Goal: Task Accomplishment & Management: Manage account settings

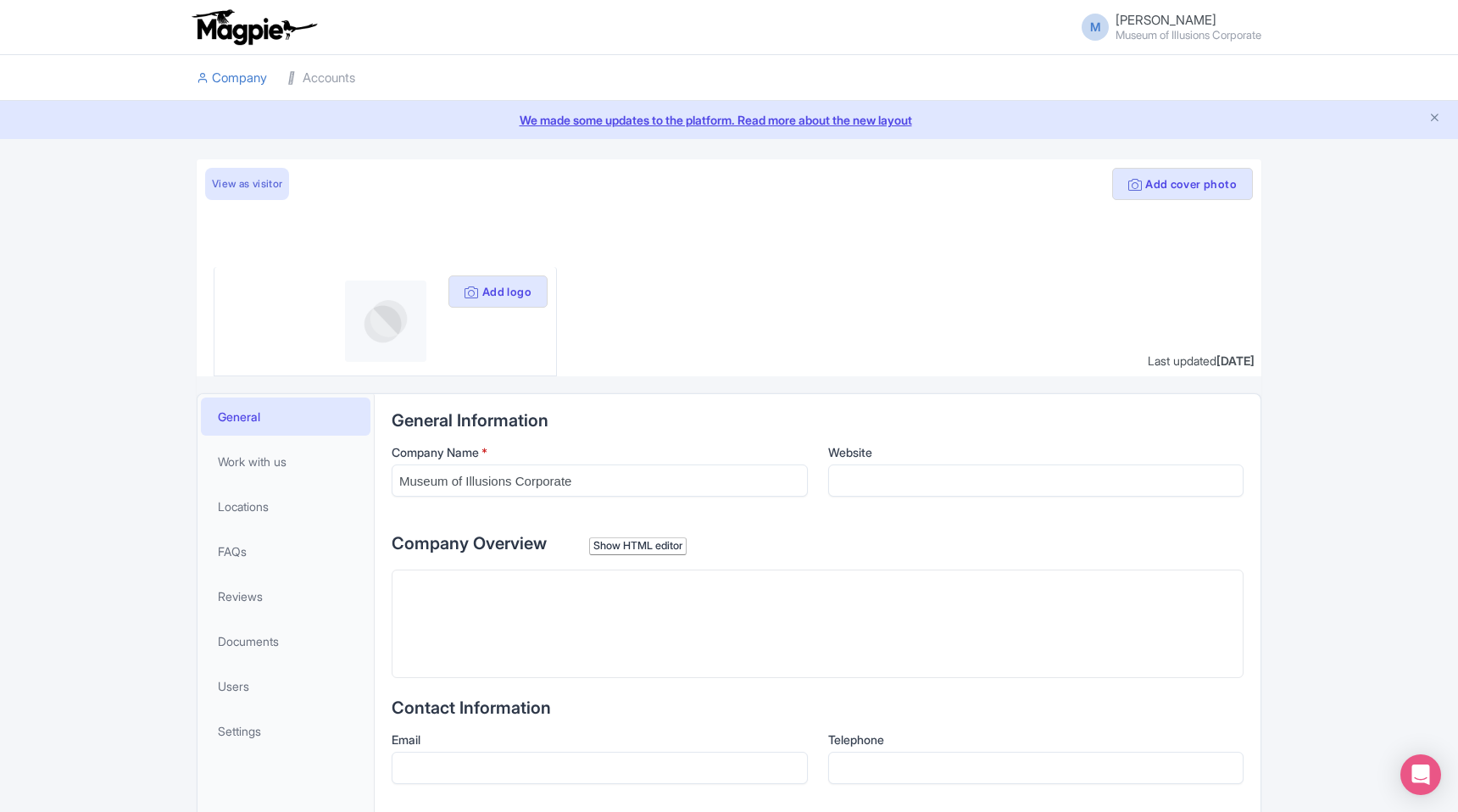
click at [1126, 20] on span "[PERSON_NAME]" at bounding box center [1165, 20] width 101 height 16
click at [1141, 99] on link "Settings" at bounding box center [1179, 97] width 161 height 26
click at [1128, 32] on small "Museum of Illusions Corporate" at bounding box center [1188, 35] width 146 height 11
click at [1142, 98] on link "Settings" at bounding box center [1179, 97] width 161 height 26
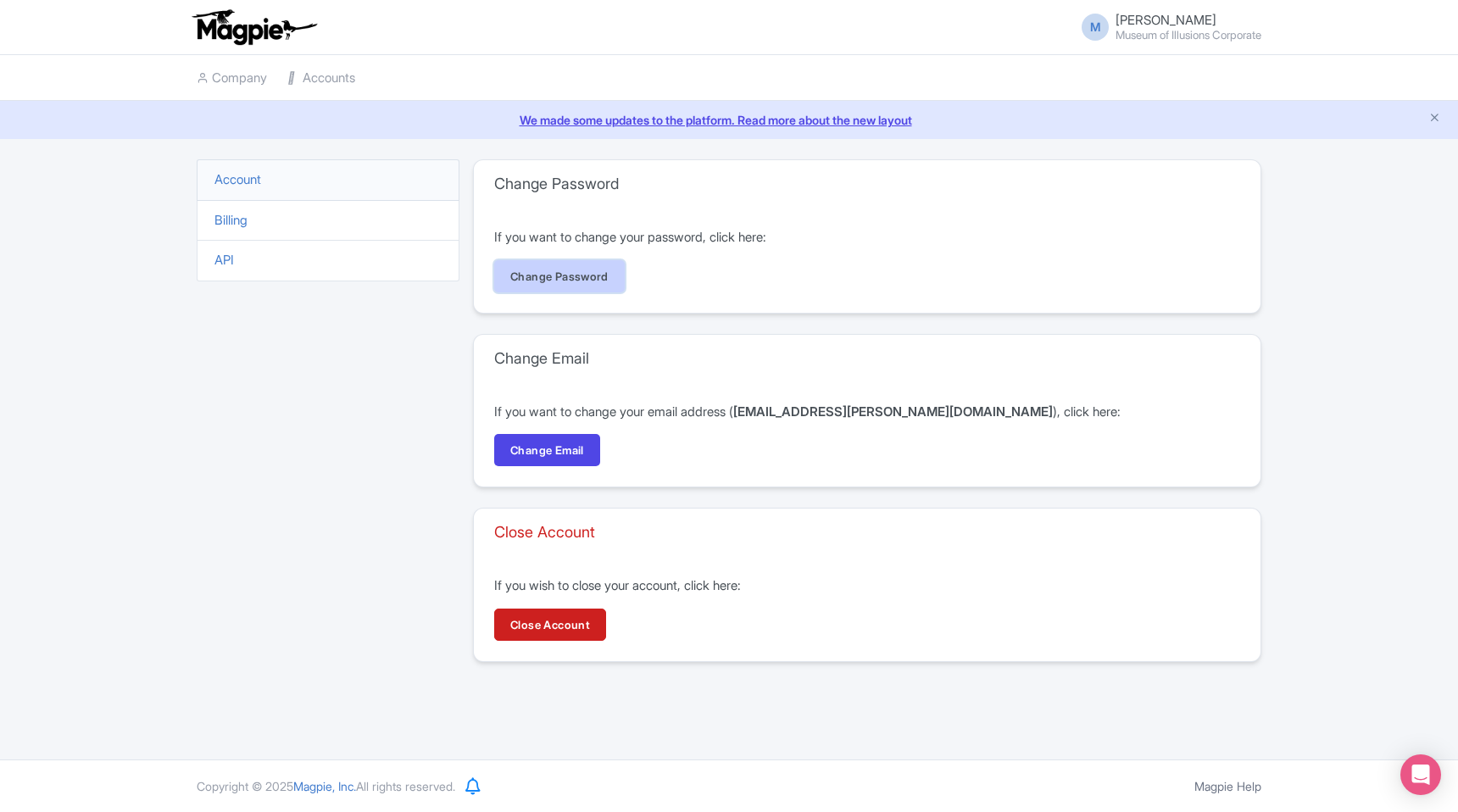
click at [571, 275] on link "Change Password" at bounding box center [559, 276] width 131 height 32
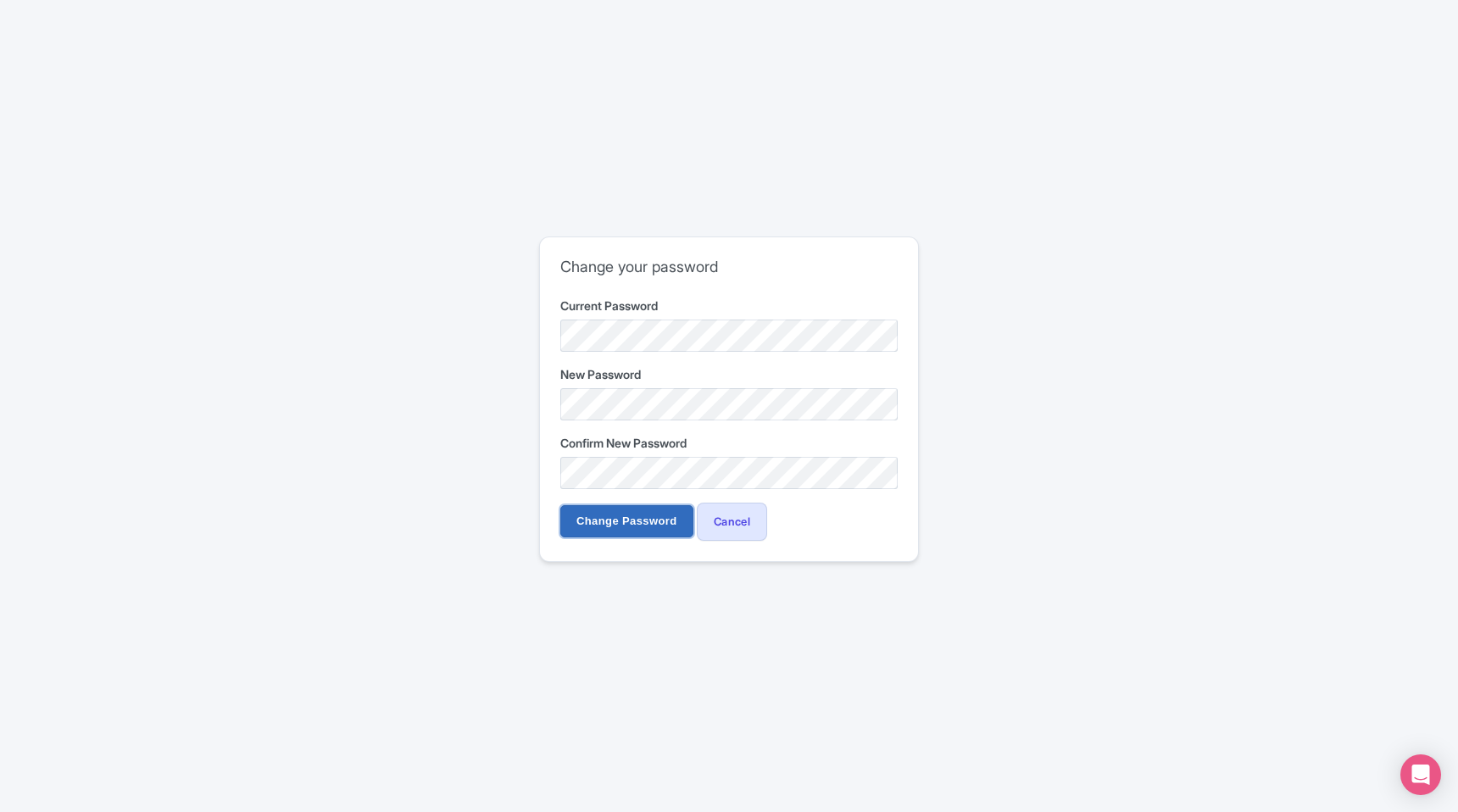
click at [591, 525] on input "Change Password" at bounding box center [626, 521] width 133 height 32
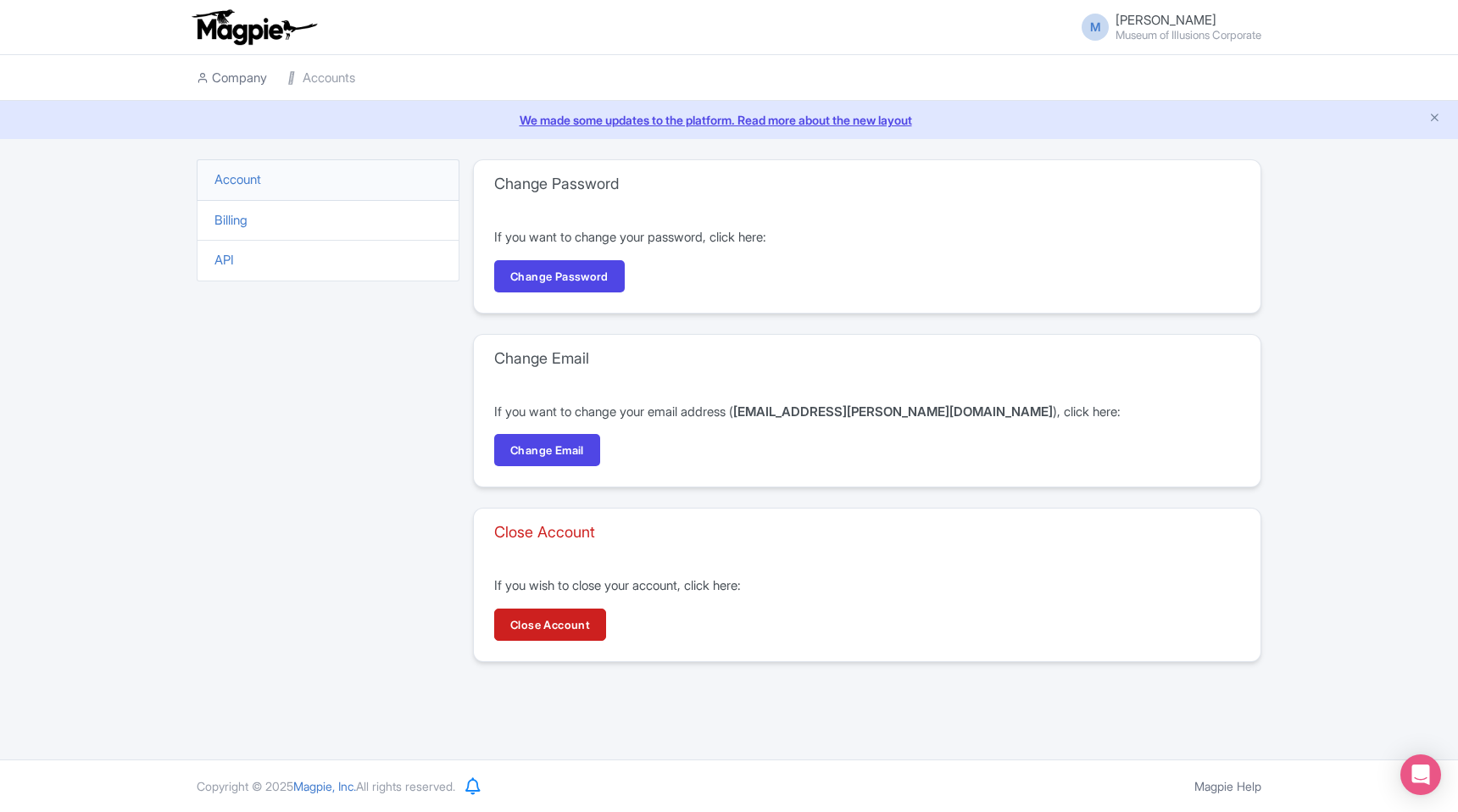
click at [233, 83] on link "Company" at bounding box center [232, 78] width 70 height 47
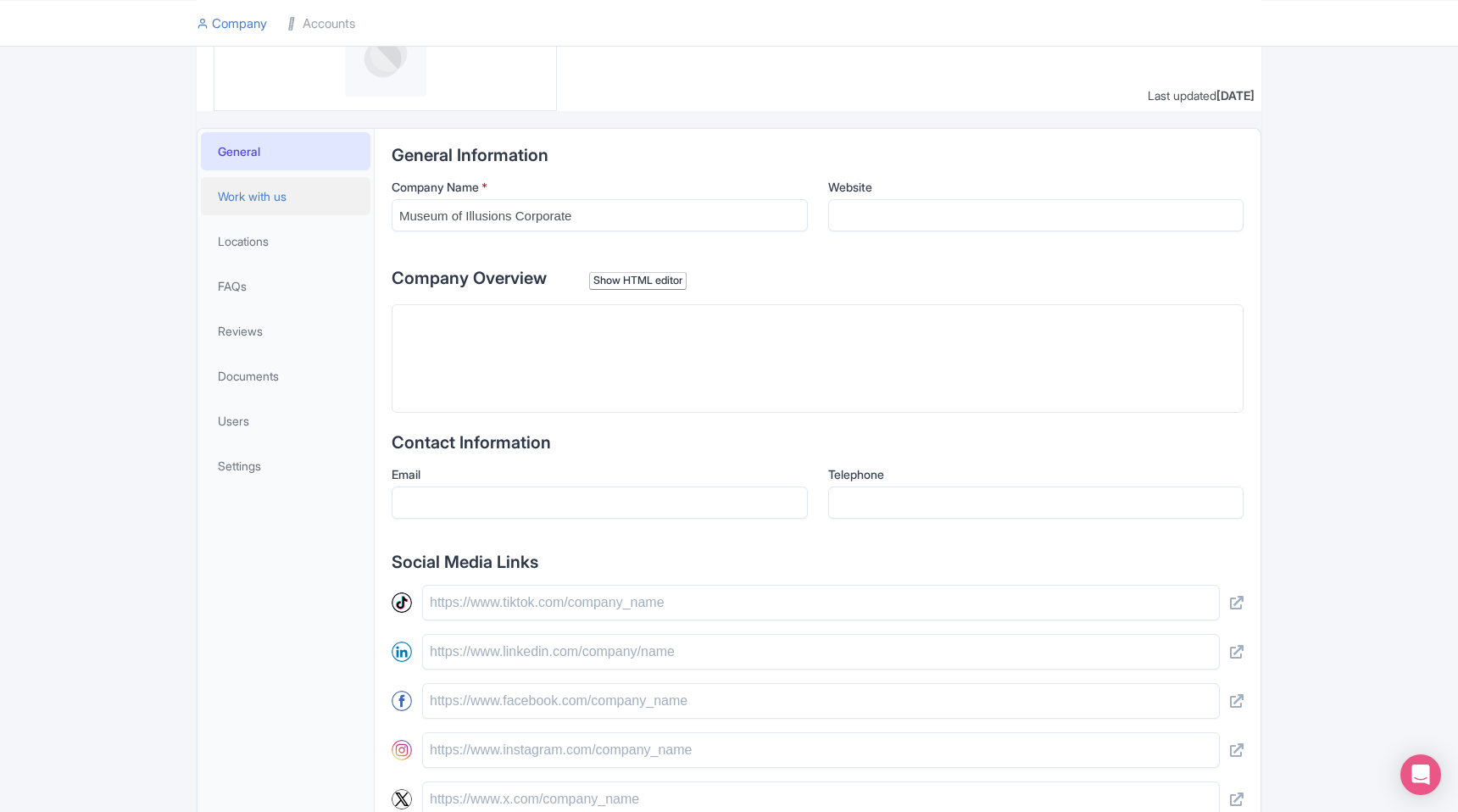
click at [266, 201] on span "Work with us" at bounding box center [252, 196] width 69 height 18
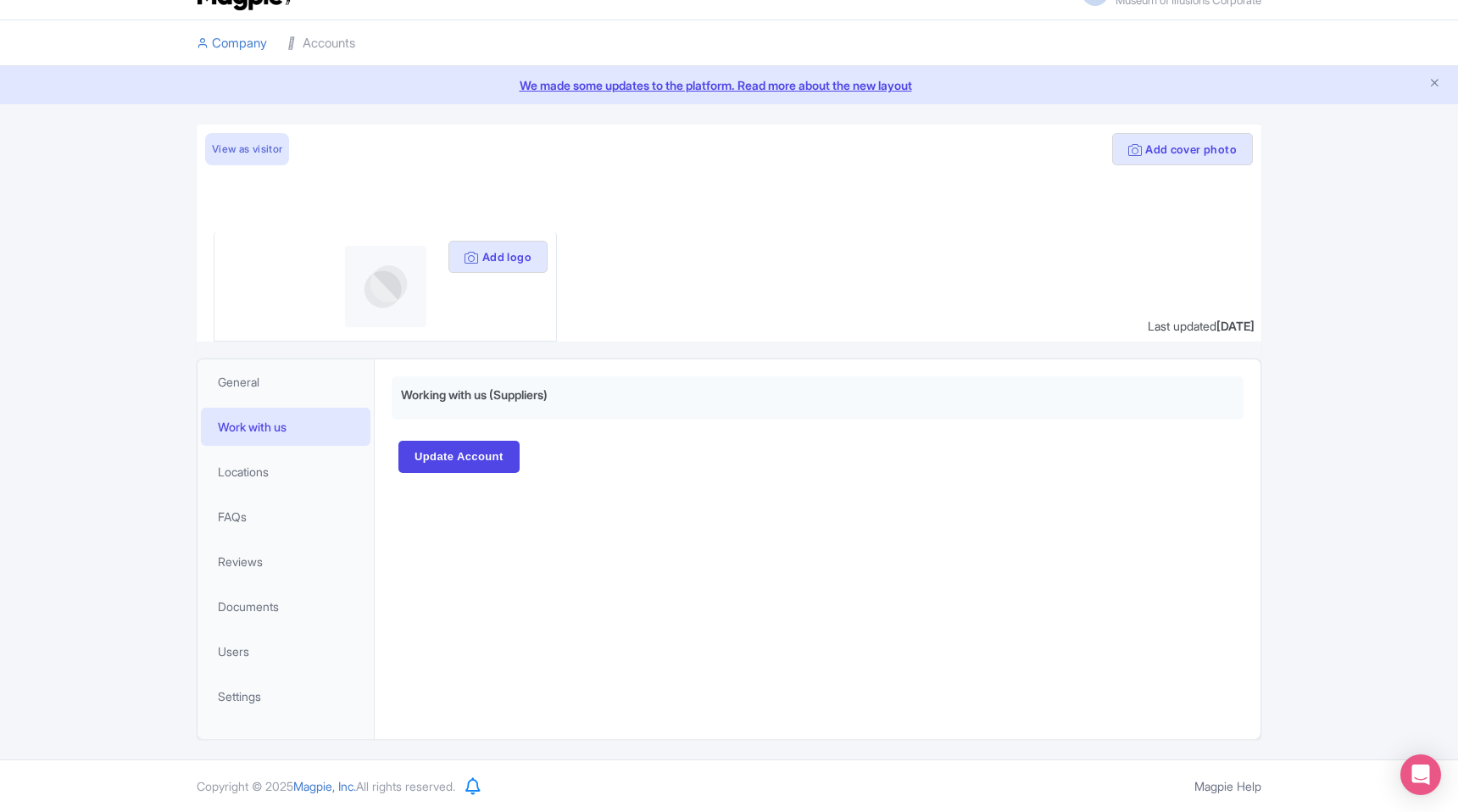
scroll to position [35, 0]
click at [253, 494] on li "FAQs" at bounding box center [285, 516] width 176 height 45
click at [247, 469] on span "Locations" at bounding box center [243, 472] width 51 height 18
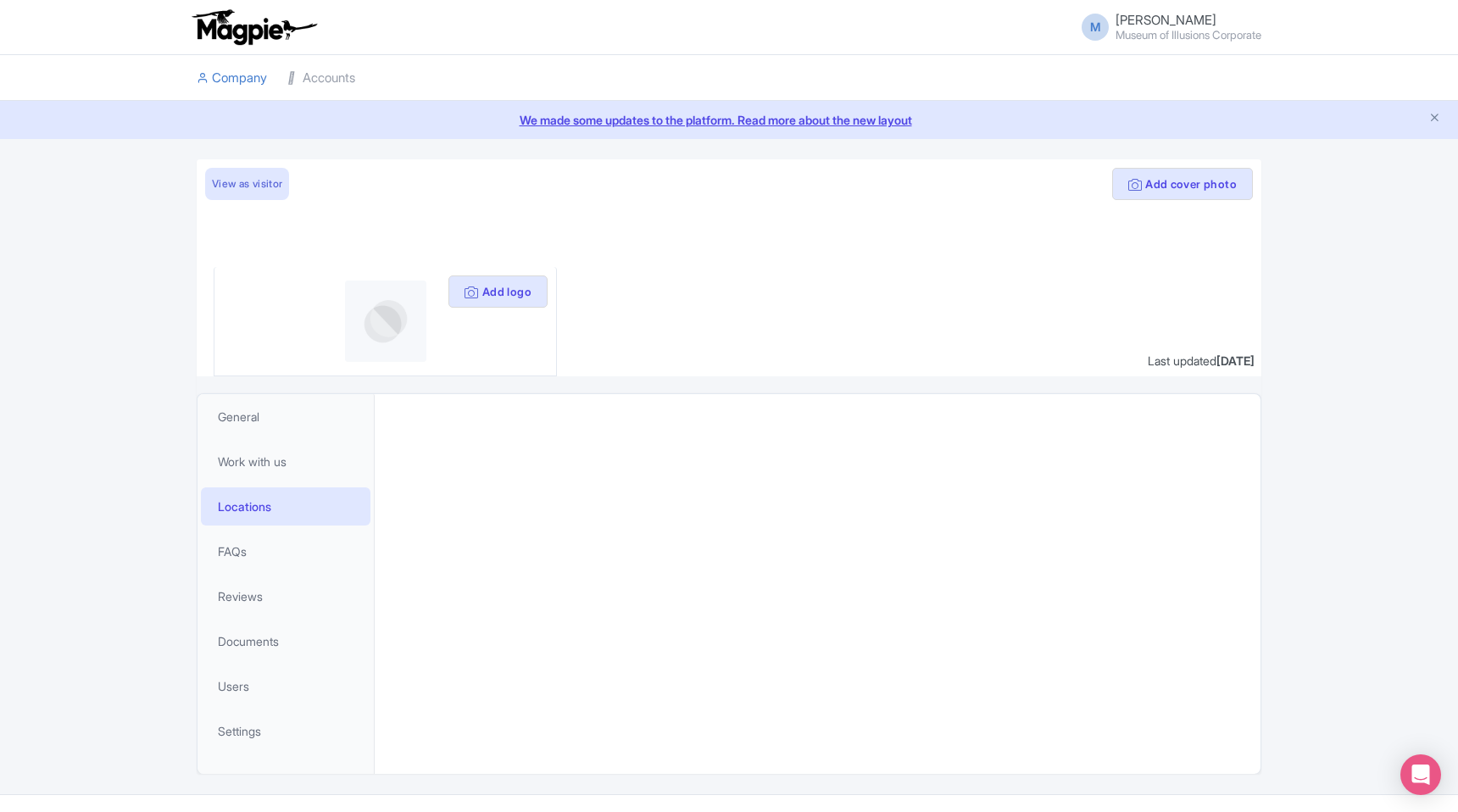
scroll to position [35, 0]
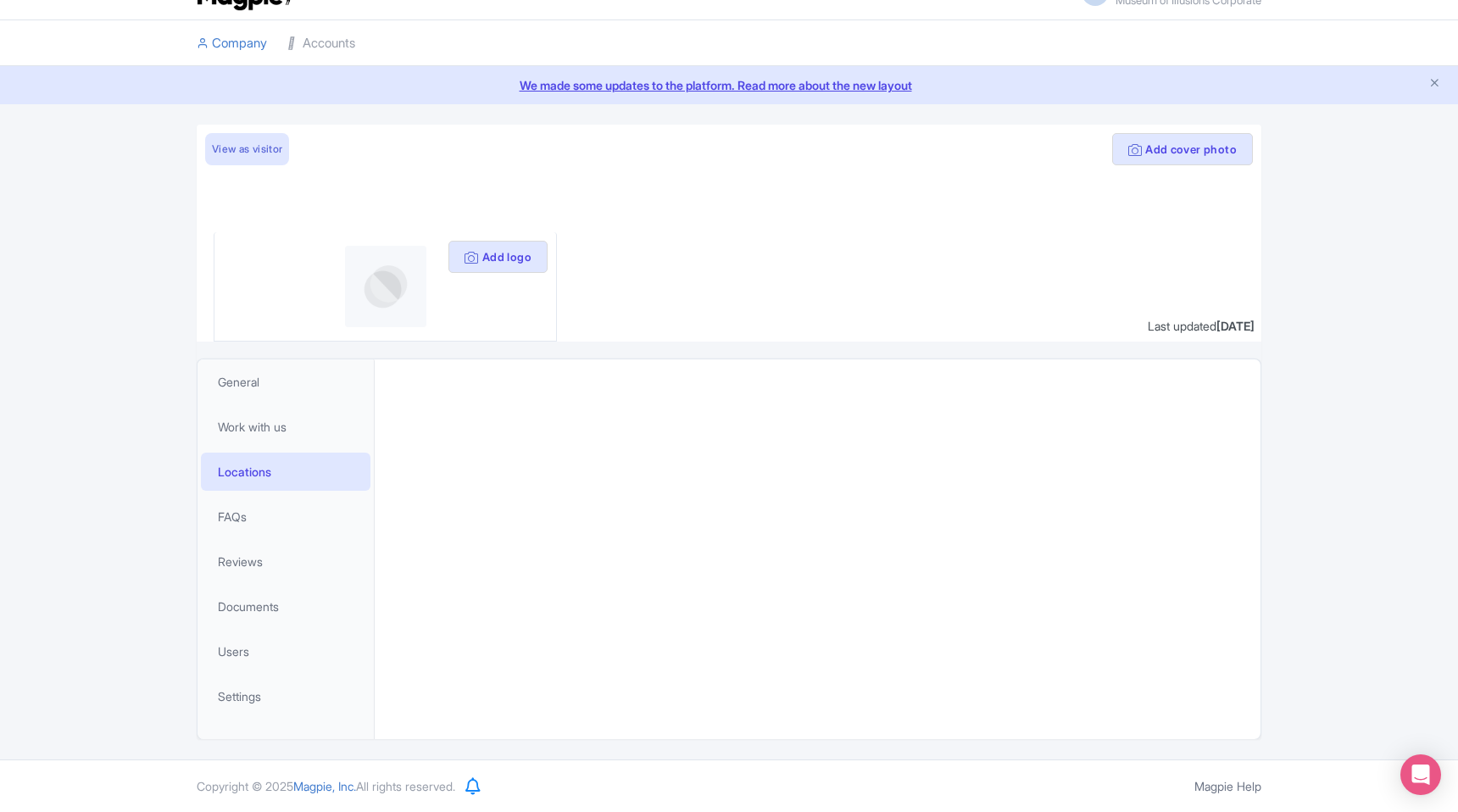
click at [250, 496] on li "FAQs" at bounding box center [285, 516] width 176 height 45
click at [286, 419] on span "Work with us" at bounding box center [252, 427] width 69 height 18
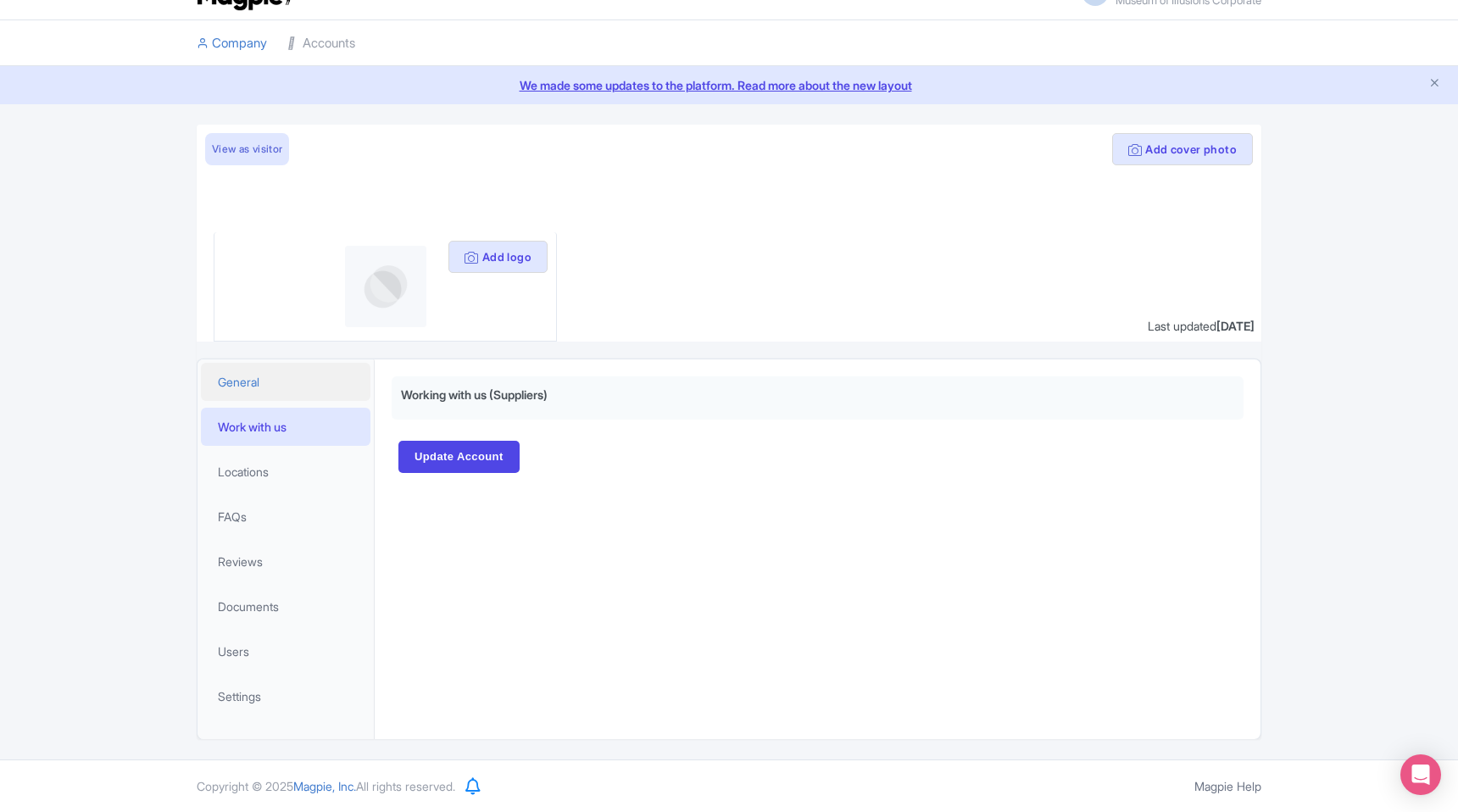
click at [280, 390] on link "General" at bounding box center [286, 382] width 170 height 38
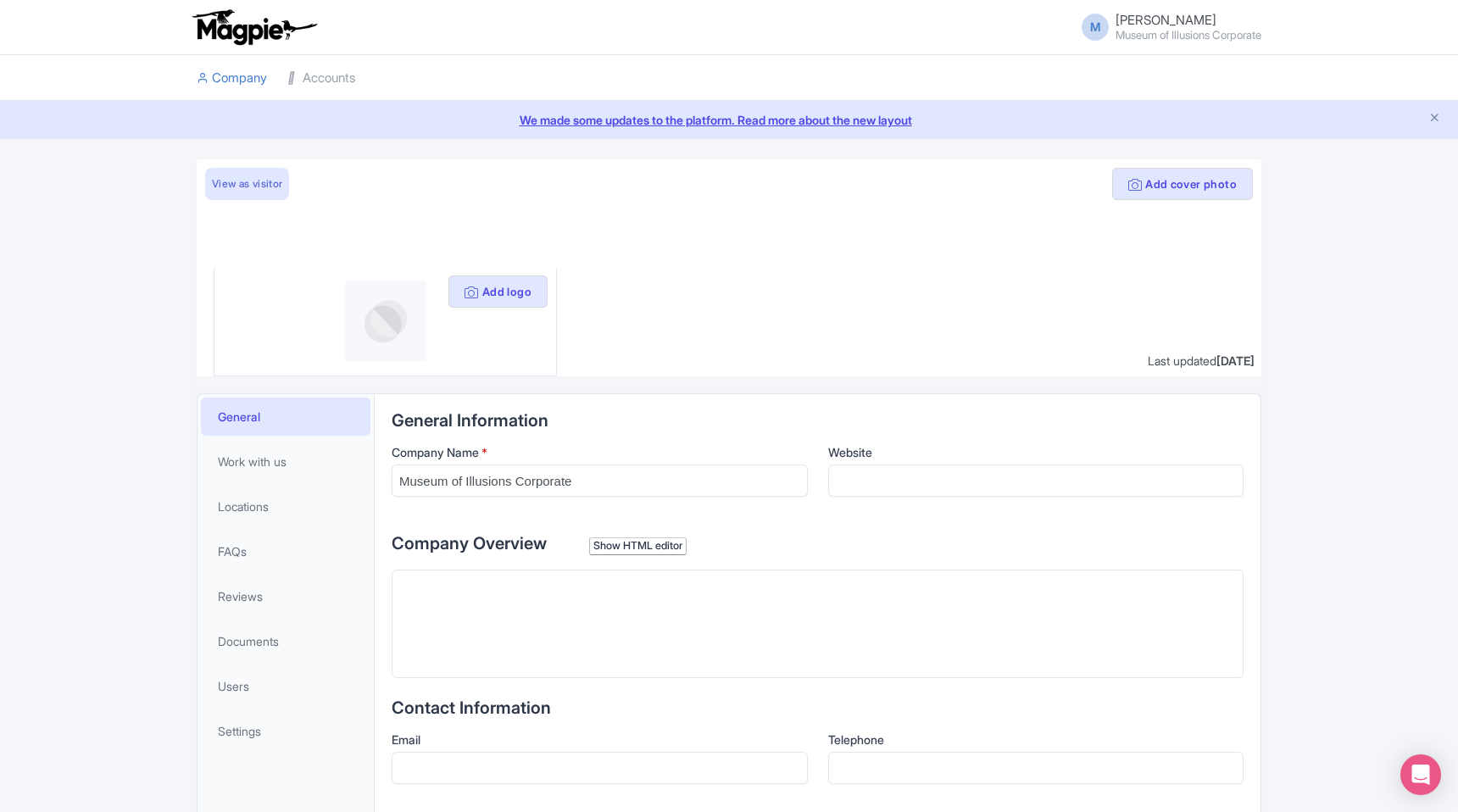
click at [1151, 21] on span "Max Schaefer" at bounding box center [1165, 20] width 101 height 16
click at [824, 31] on div "M Max Schaefer Museum of Illusions Corporate Users Settings Sign out" at bounding box center [729, 26] width 1065 height 47
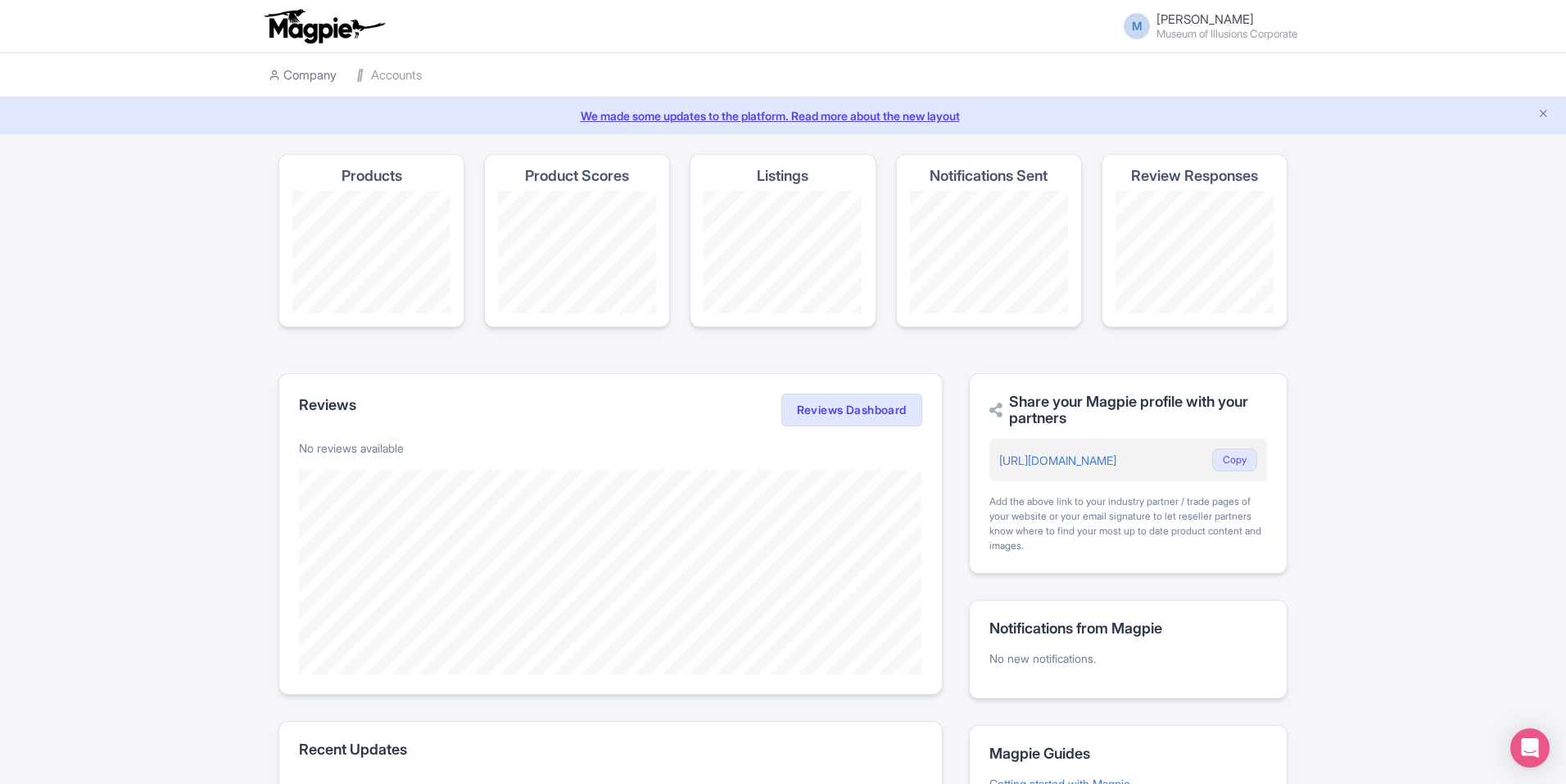
click at [309, 70] on link "Company" at bounding box center [302, 75] width 68 height 45
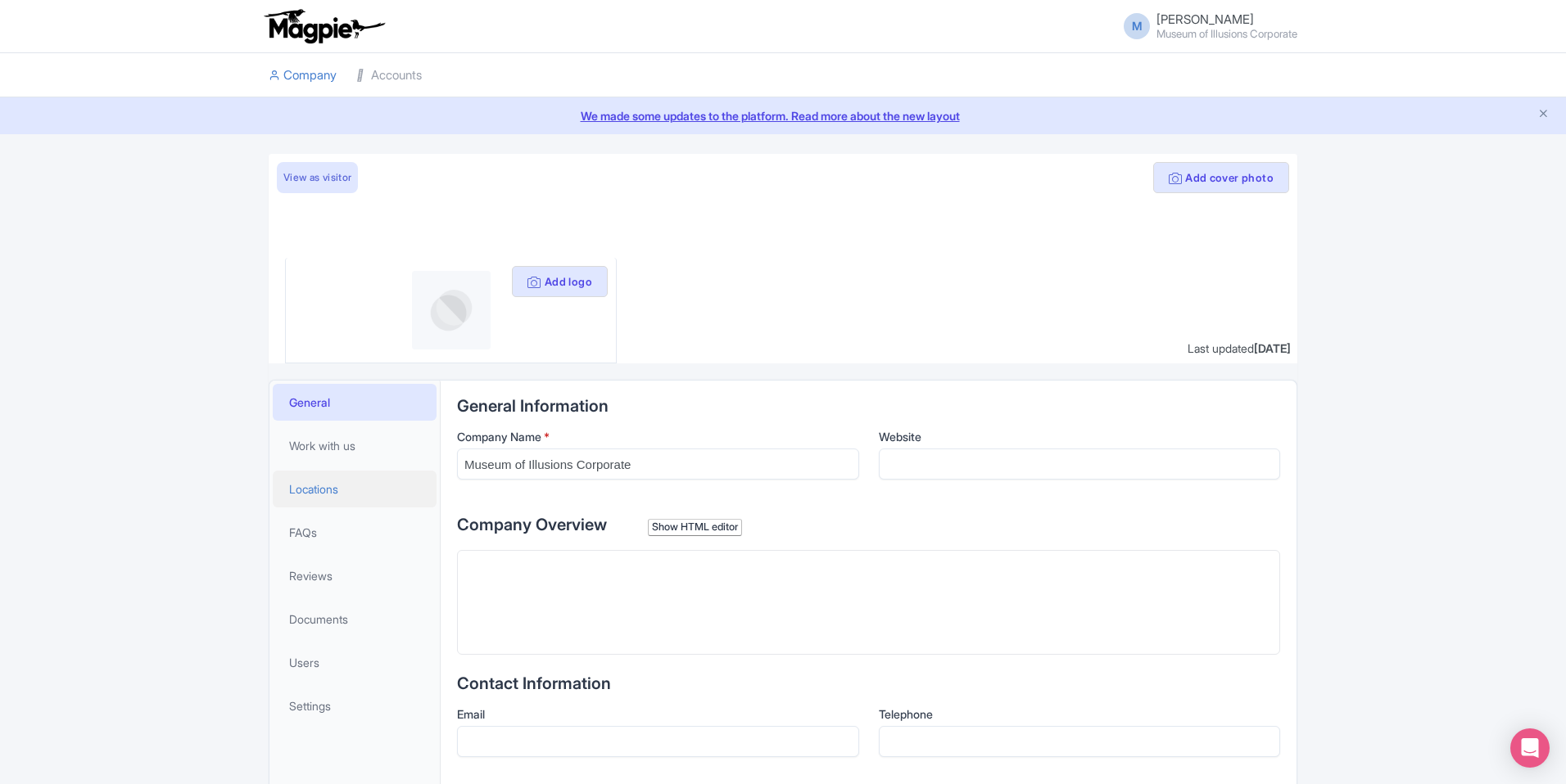
click at [327, 490] on span "Locations" at bounding box center [313, 490] width 49 height 17
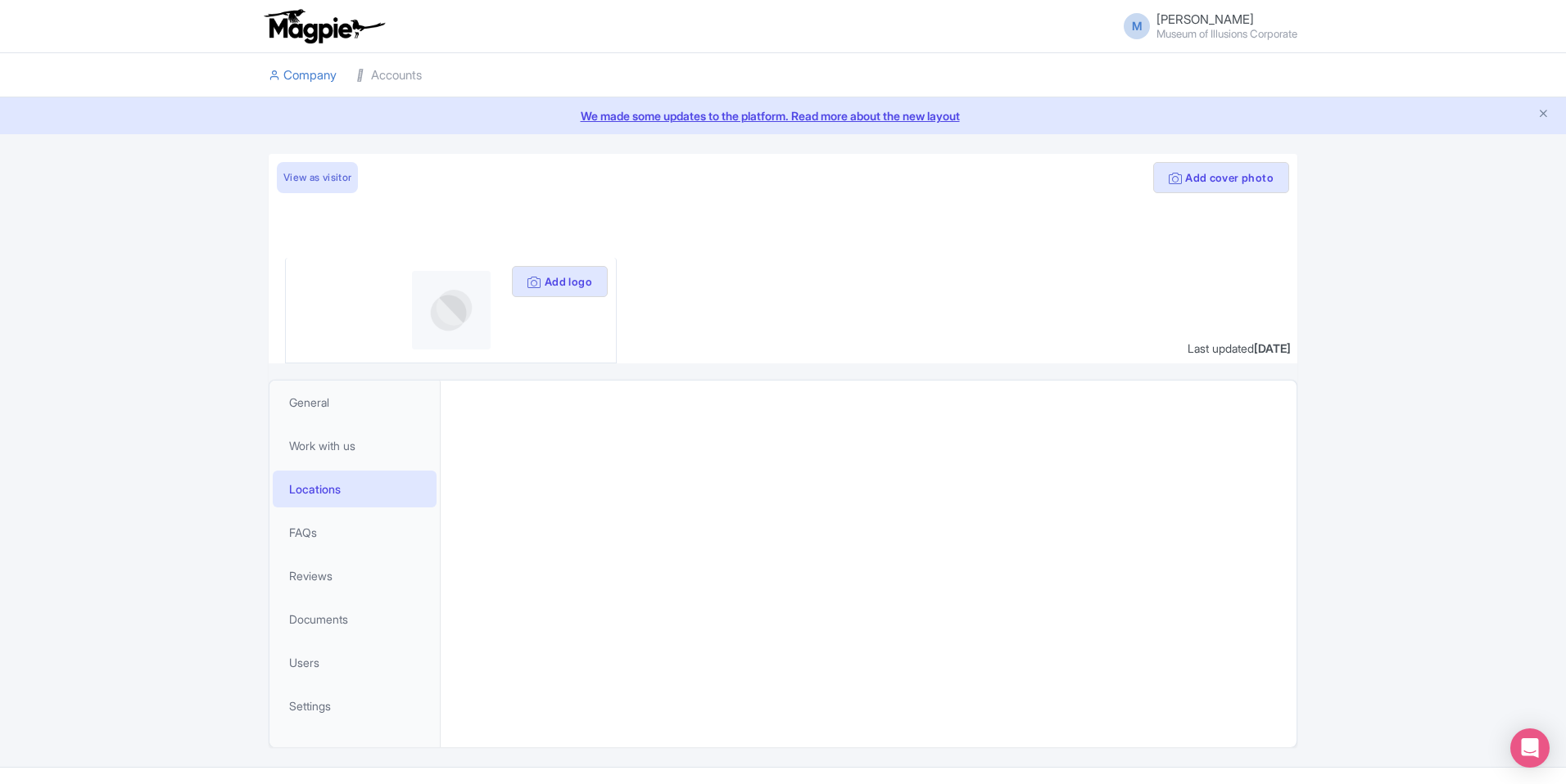
click at [1135, 26] on link "M Max Schaefer Museum of Illusions Corporate" at bounding box center [1206, 26] width 184 height 26
click at [1209, 76] on link "Users" at bounding box center [1218, 69] width 156 height 25
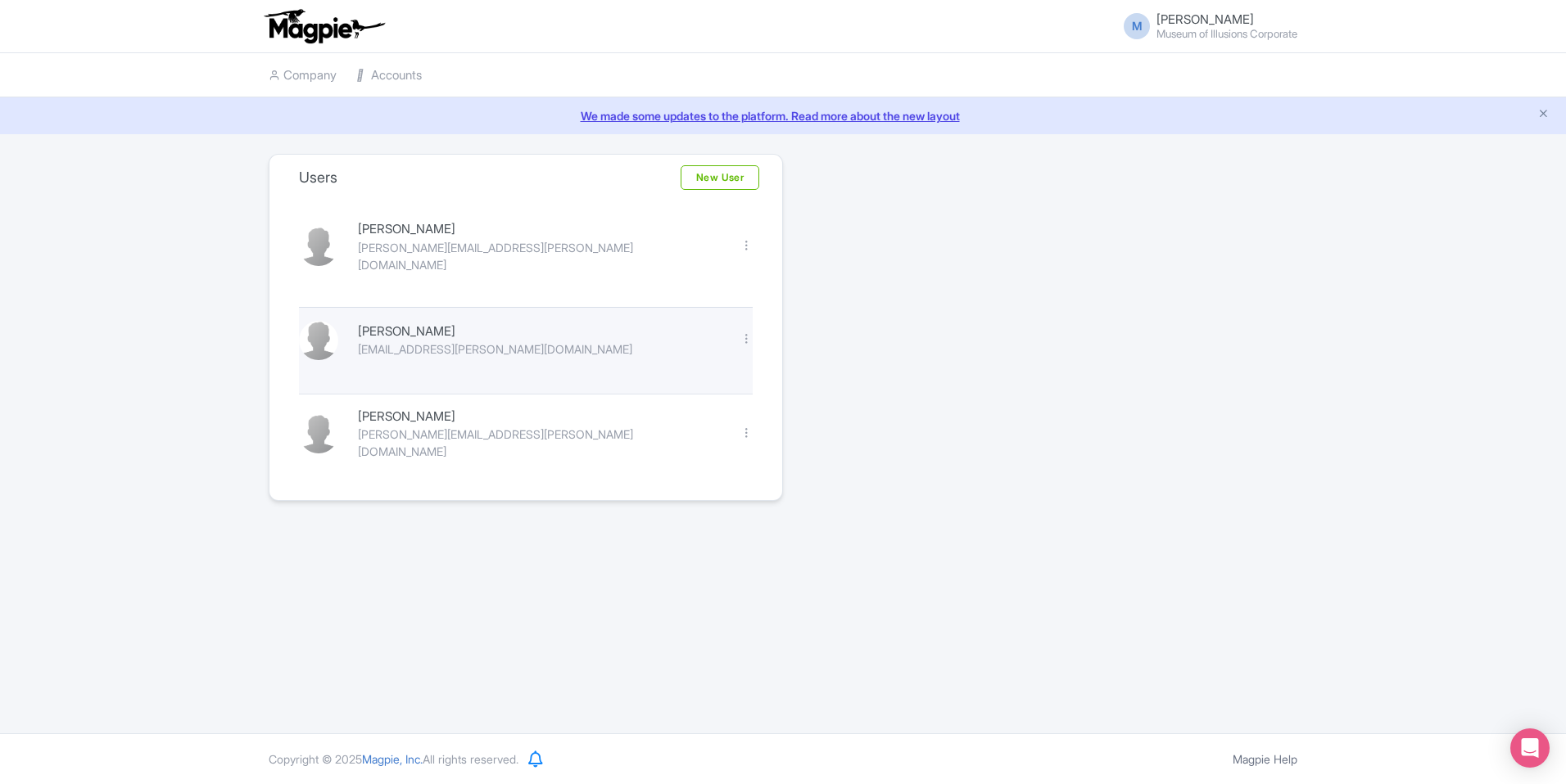
click at [481, 343] on div "[EMAIL_ADDRESS][PERSON_NAME][DOMAIN_NAME]" at bounding box center [538, 350] width 362 height 17
click at [735, 330] on div "Edit Delete" at bounding box center [746, 339] width 32 height 18
click at [744, 332] on div at bounding box center [746, 338] width 13 height 13
click at [466, 322] on div "[PERSON_NAME]" at bounding box center [538, 331] width 362 height 18
click at [386, 79] on link "Accounts" at bounding box center [389, 75] width 66 height 45
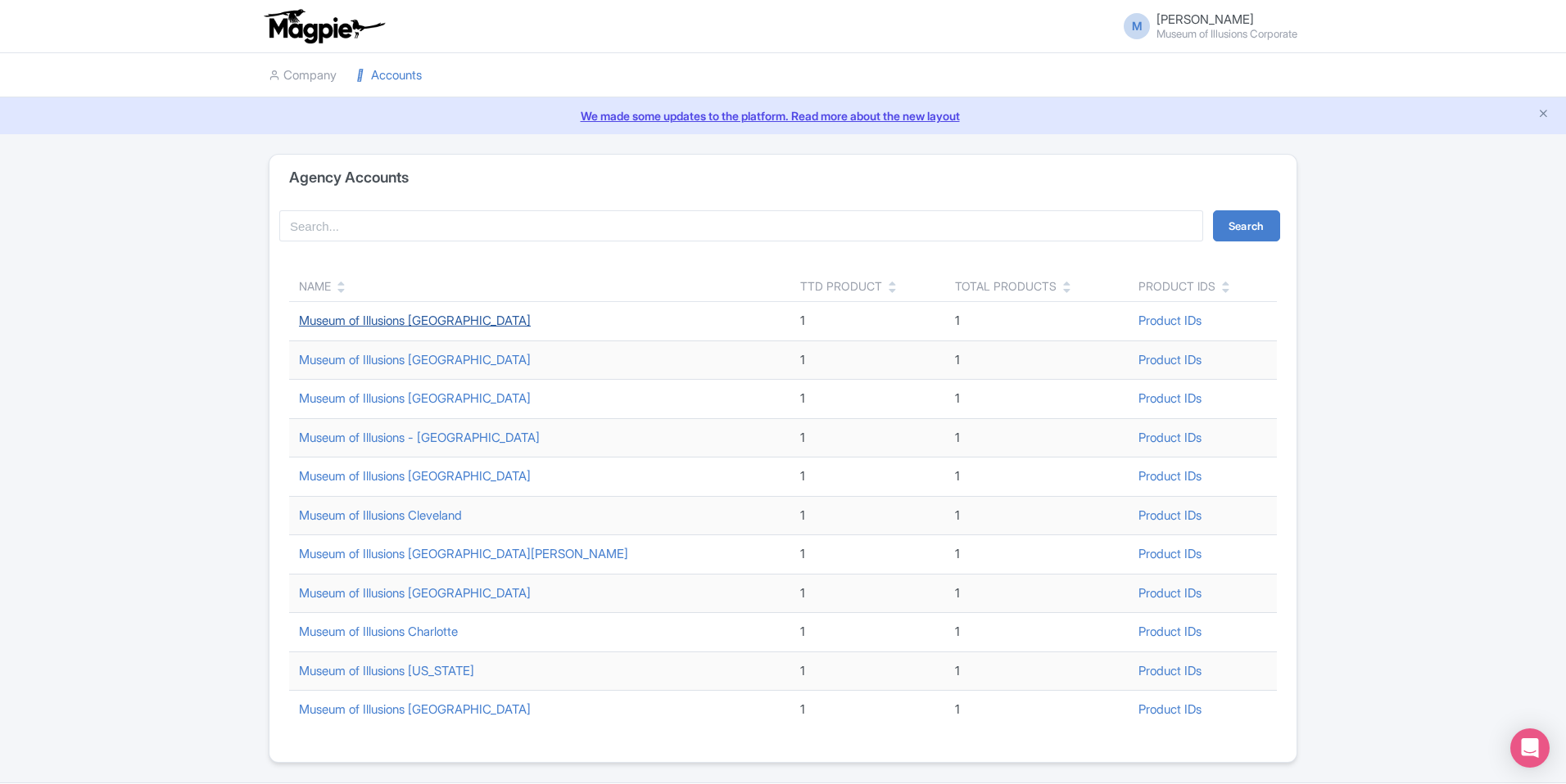
click at [417, 324] on link "Museum of Illusions [GEOGRAPHIC_DATA]" at bounding box center [414, 321] width 232 height 15
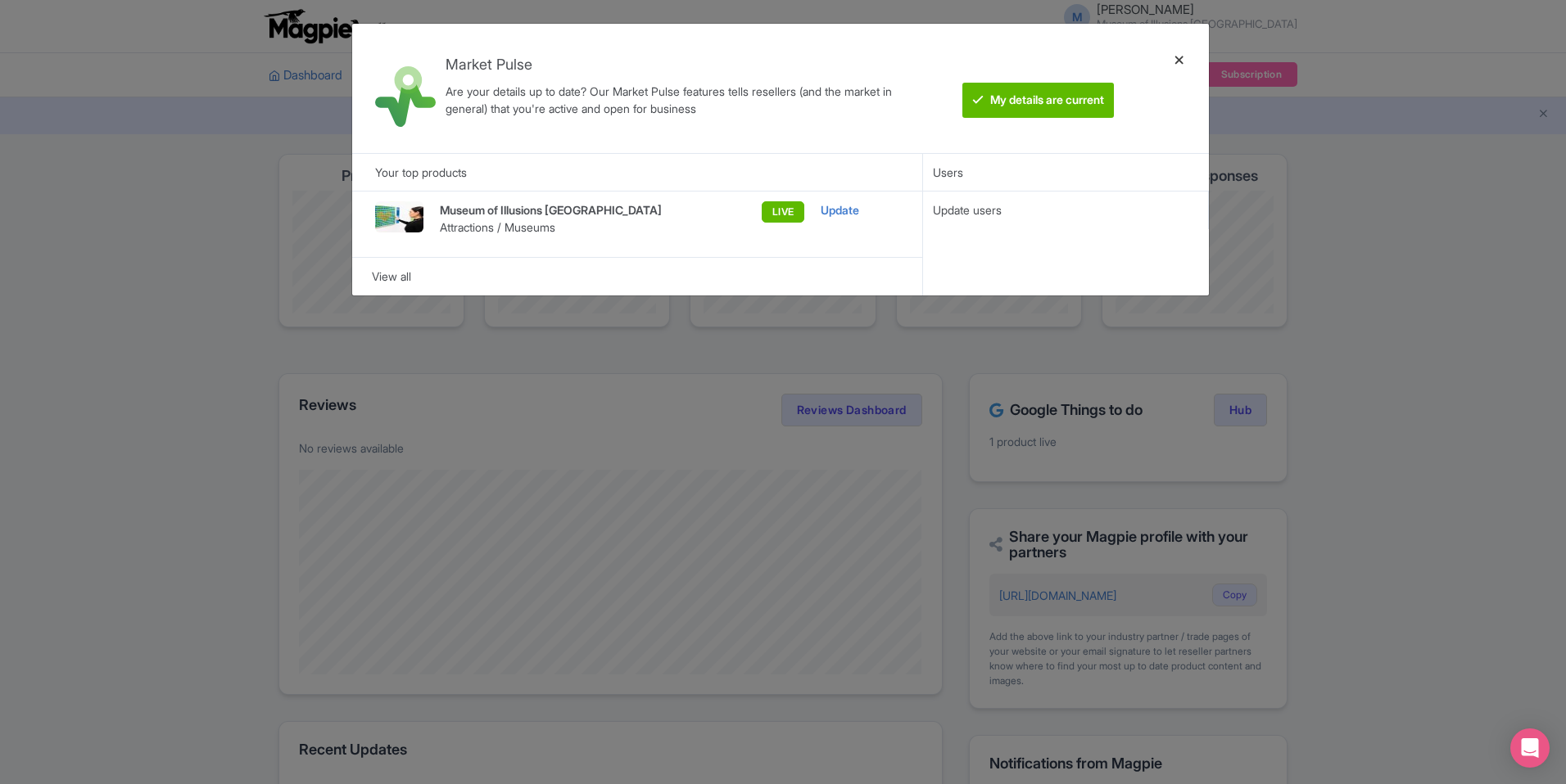
click at [1173, 65] on div at bounding box center [1179, 88] width 40 height 103
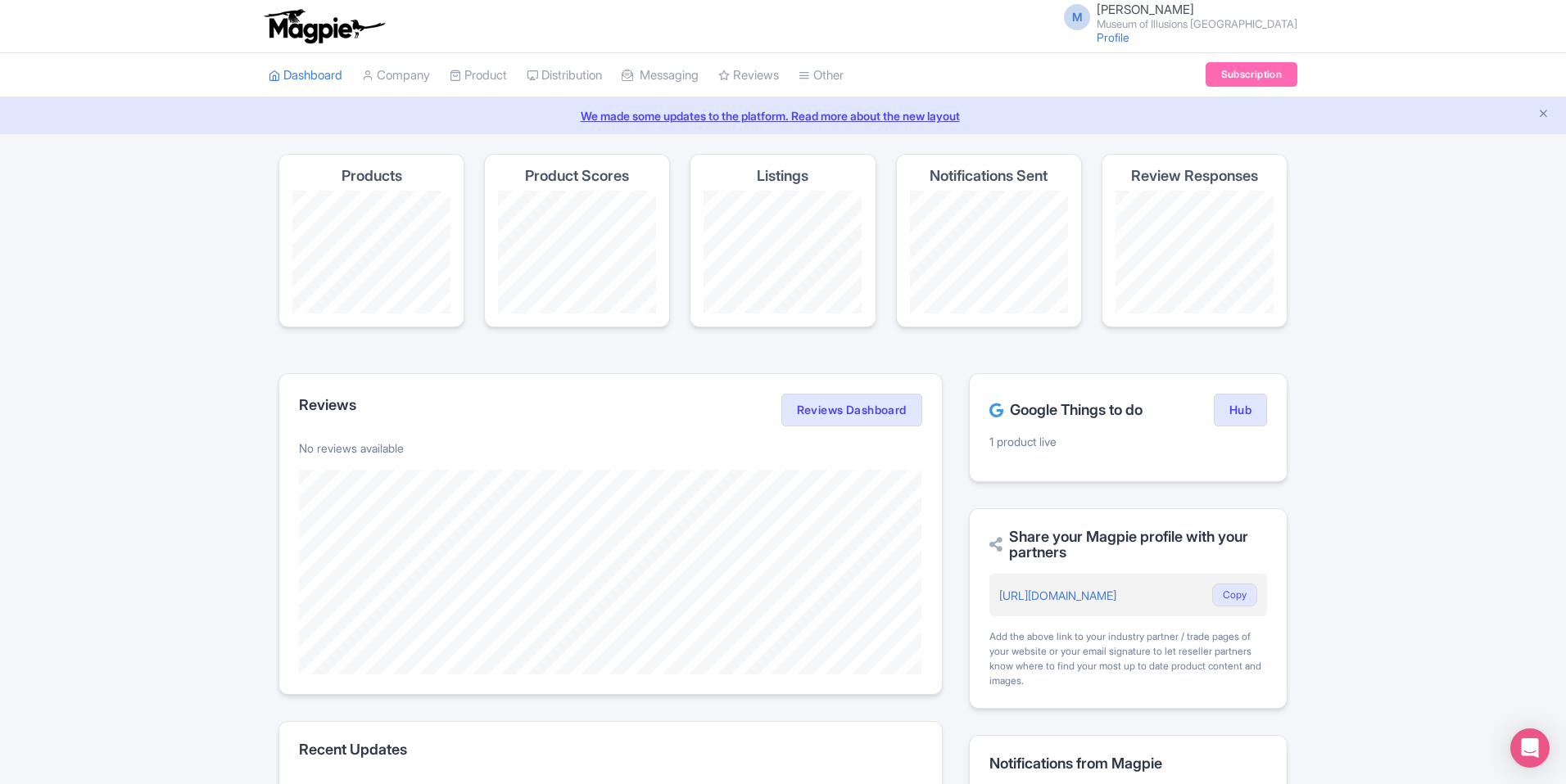
click at [1179, 61] on ul "Dashboard Company Product My Products Image Library Rate Sheets Distribution Ma…" at bounding box center [783, 75] width 1048 height 44
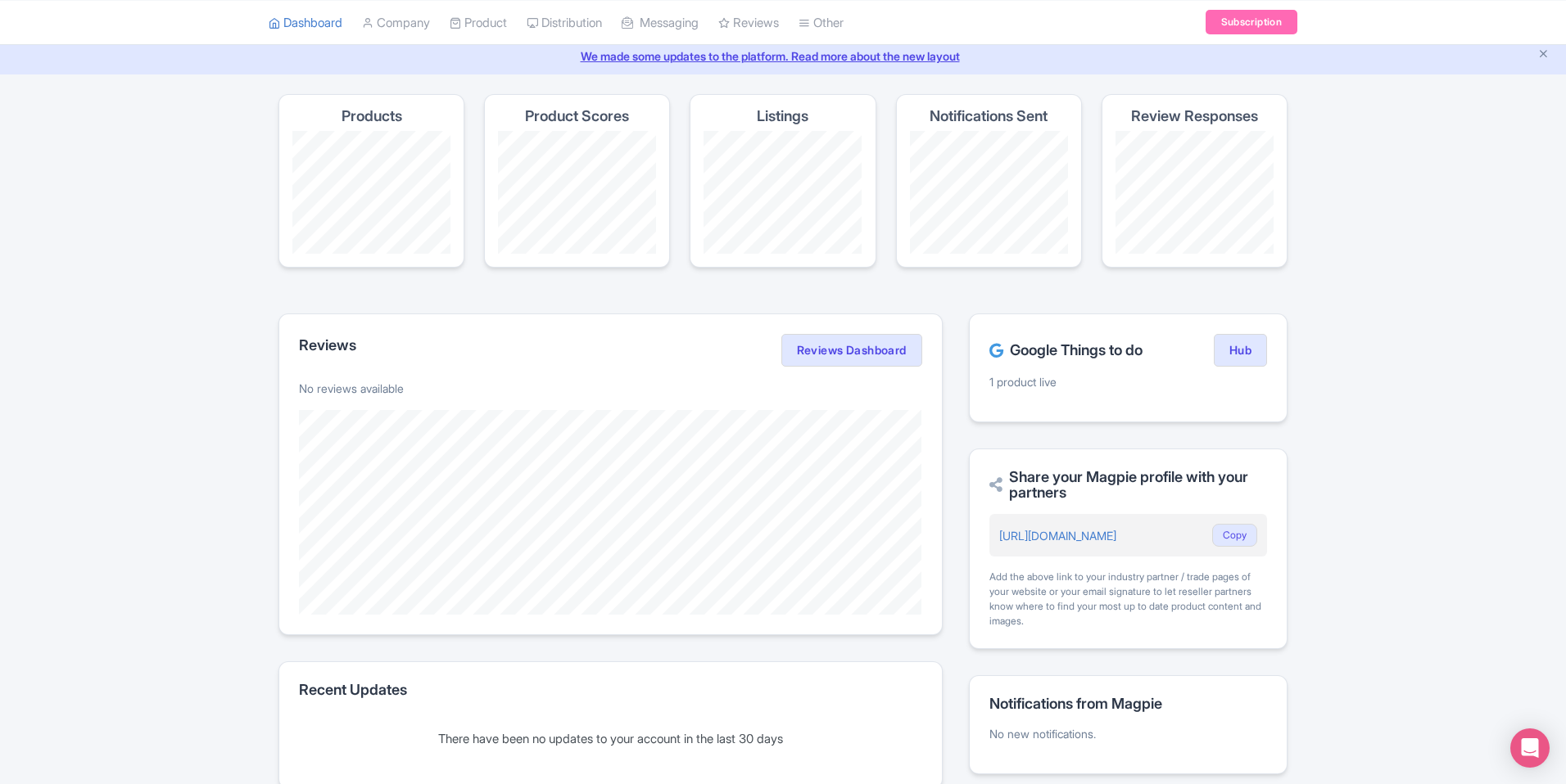
scroll to position [57, 0]
click at [566, 113] on h4 "Product Scores" at bounding box center [577, 118] width 104 height 16
click at [488, 17] on link "Product" at bounding box center [477, 22] width 57 height 45
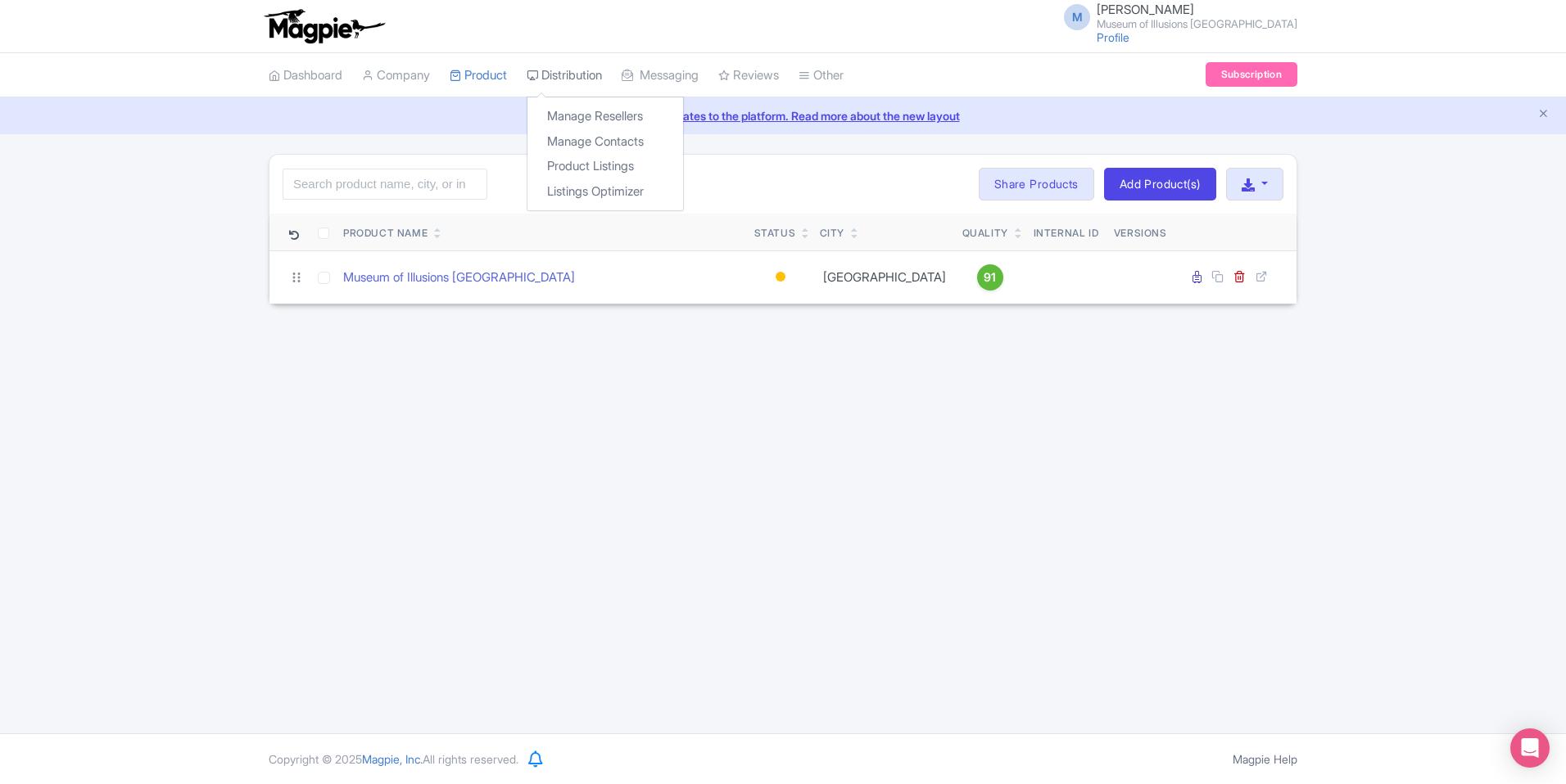
click at [565, 83] on link "Distribution" at bounding box center [564, 75] width 75 height 45
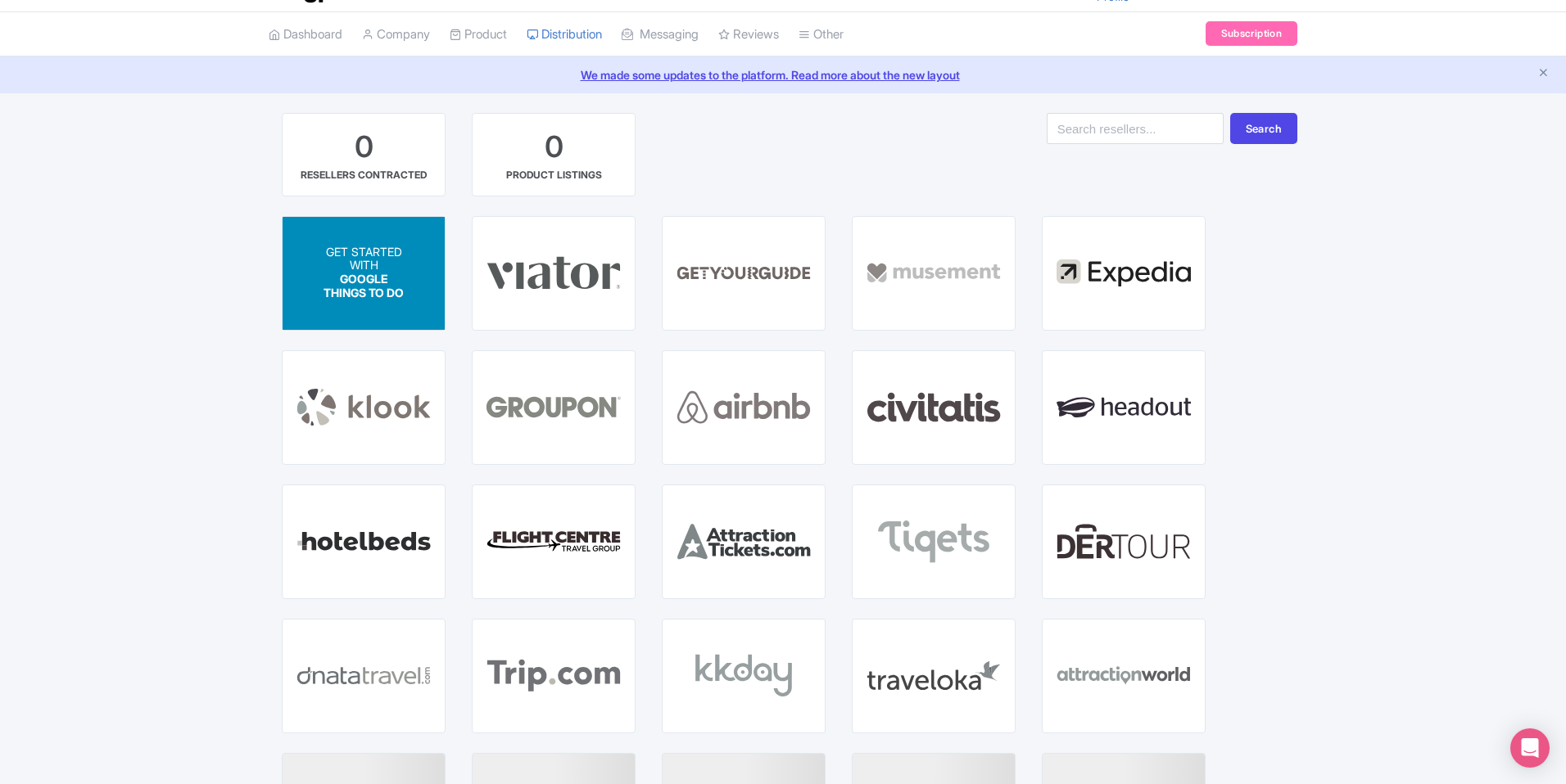
scroll to position [42, 0]
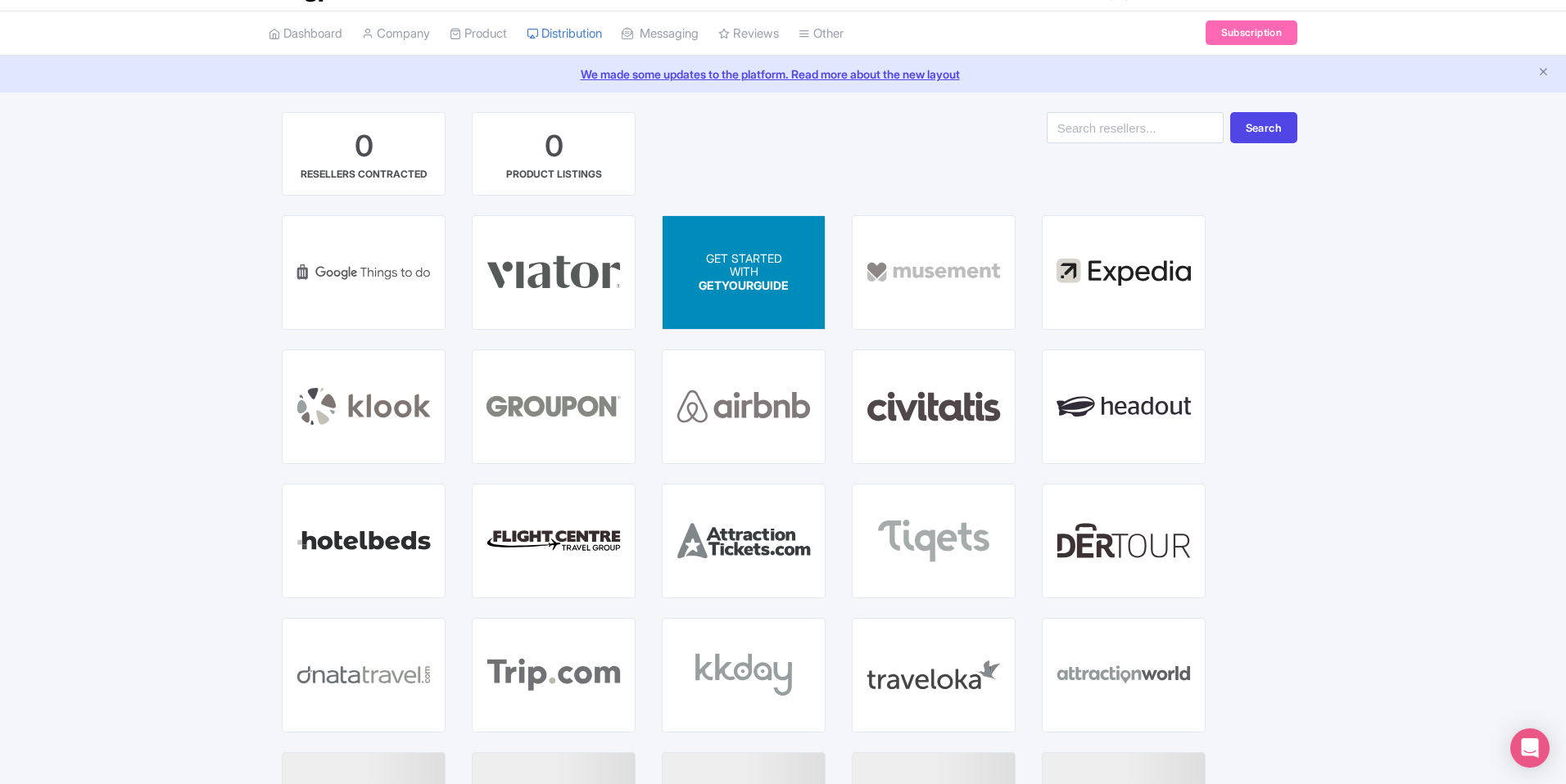
click at [701, 280] on span "GETYOURGUIDE" at bounding box center [743, 285] width 90 height 14
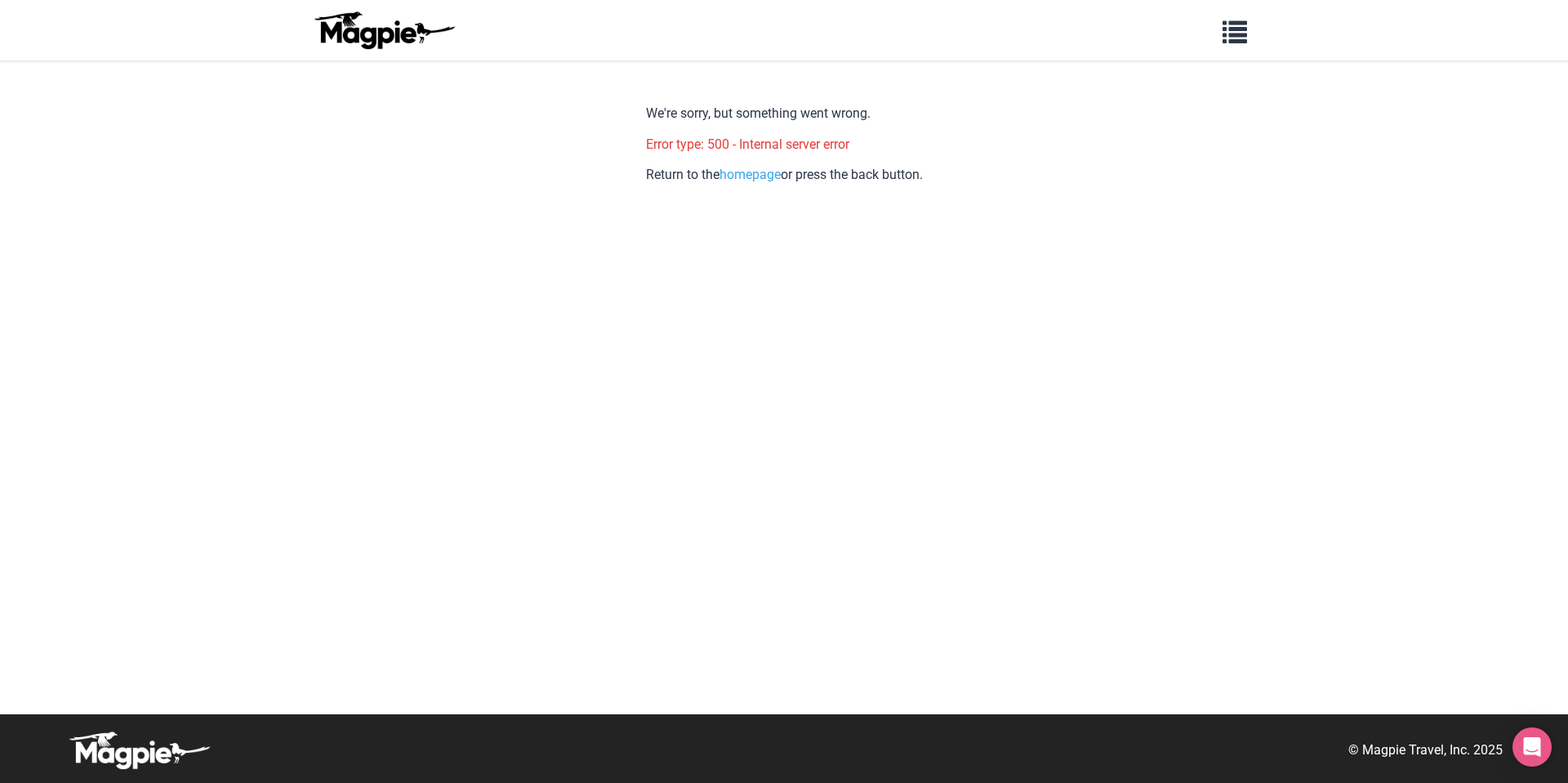
click at [756, 164] on p "Return to the homepage or press the back button." at bounding box center [784, 175] width 277 height 21
click at [1225, 46] on button "button" at bounding box center [1235, 30] width 45 height 38
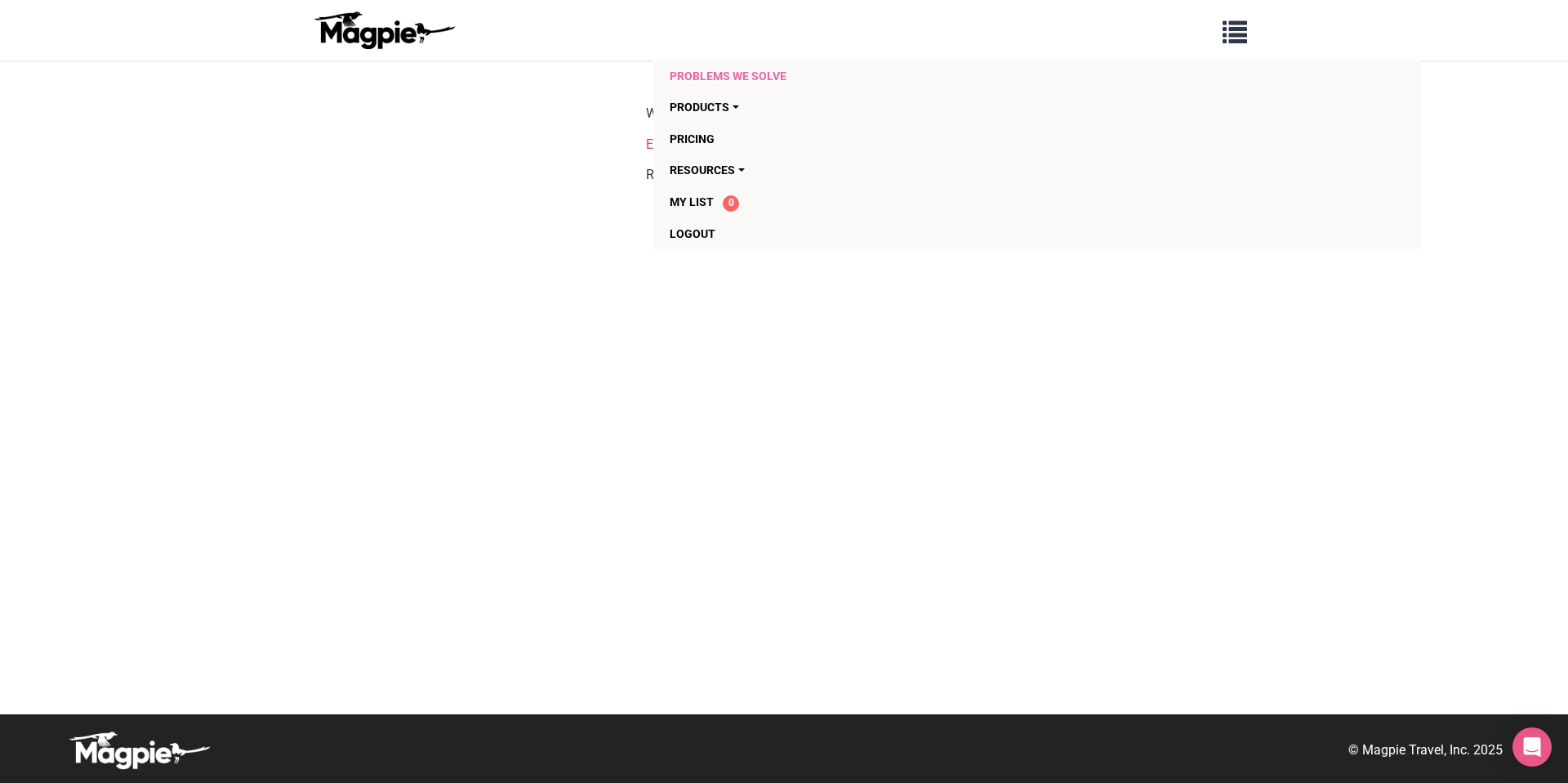
click at [763, 78] on link "Problems we solve" at bounding box center [943, 76] width 547 height 31
